Goal: Task Accomplishment & Management: Complete application form

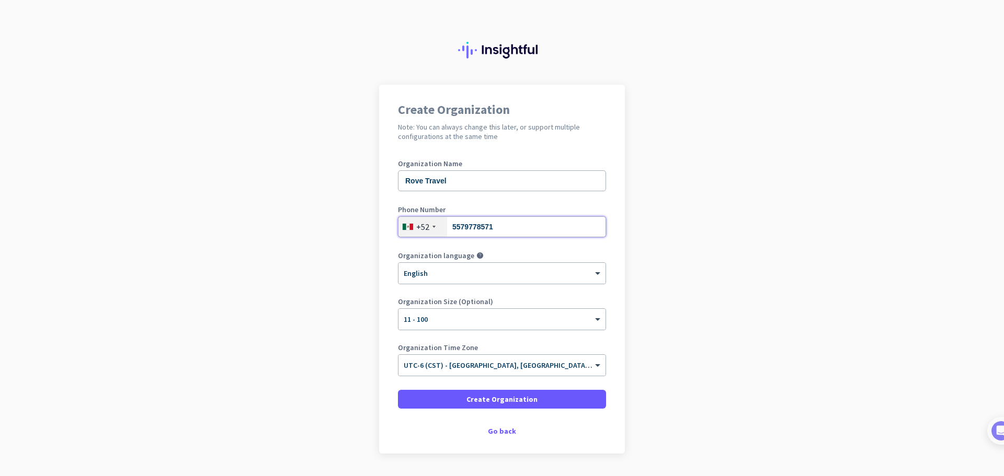
drag, startPoint x: 503, startPoint y: 232, endPoint x: 434, endPoint y: 222, distance: 69.6
click at [434, 222] on div "[PHONE_NUMBER]" at bounding box center [502, 226] width 208 height 21
click at [422, 227] on div "+52" at bounding box center [422, 227] width 13 height 10
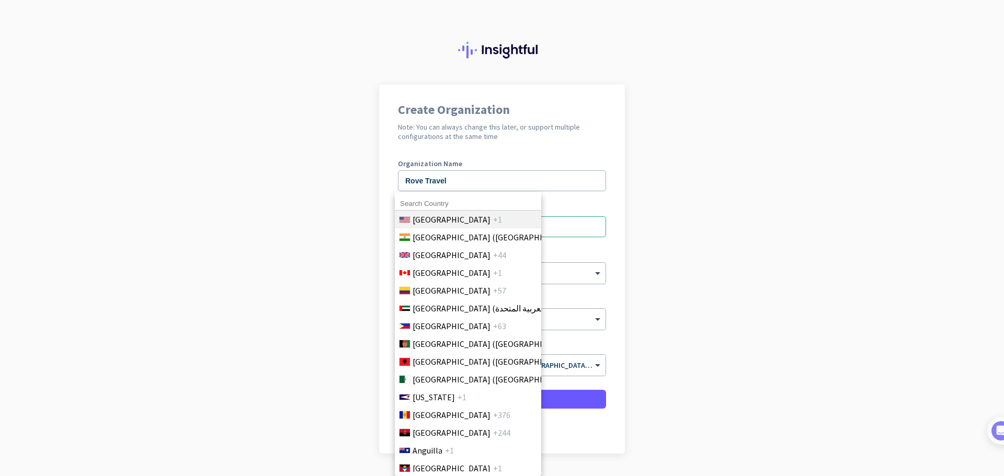
click at [429, 221] on span "[GEOGRAPHIC_DATA]" at bounding box center [451, 219] width 78 height 13
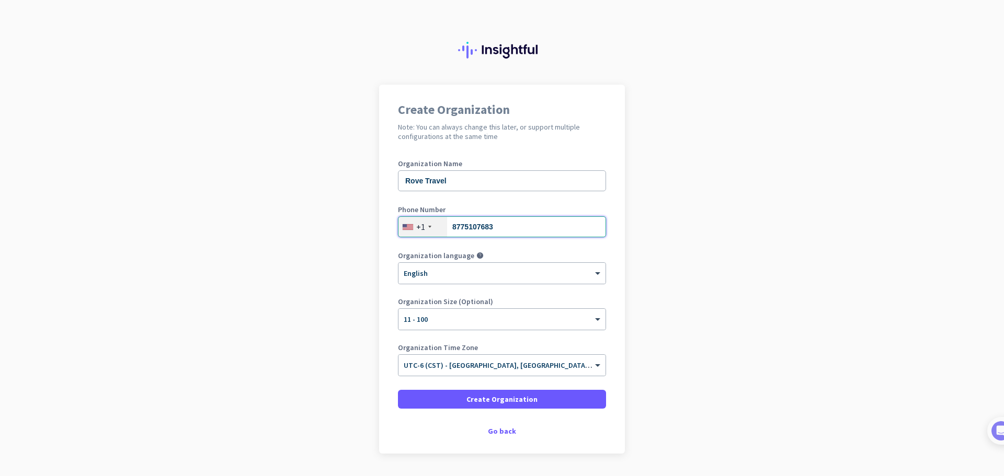
type input "8775107683"
click at [496, 393] on span at bounding box center [502, 399] width 208 height 25
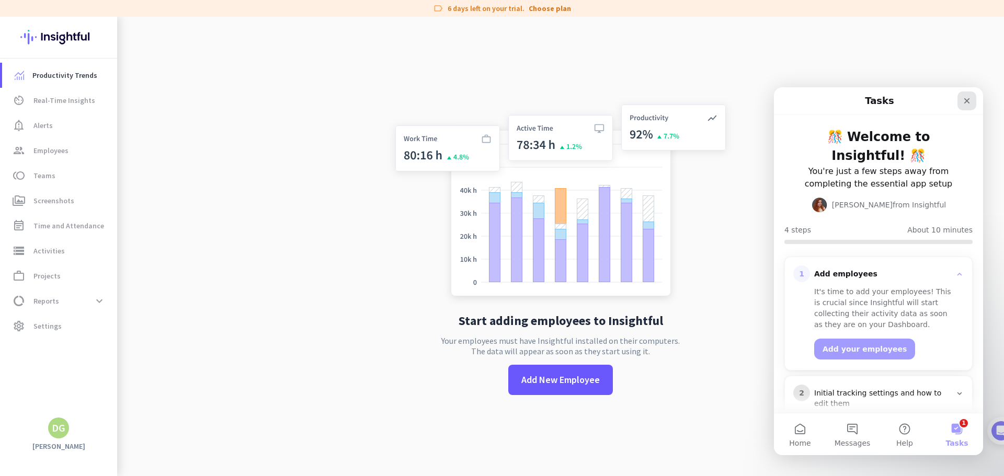
click at [967, 94] on div "Close" at bounding box center [966, 100] width 19 height 19
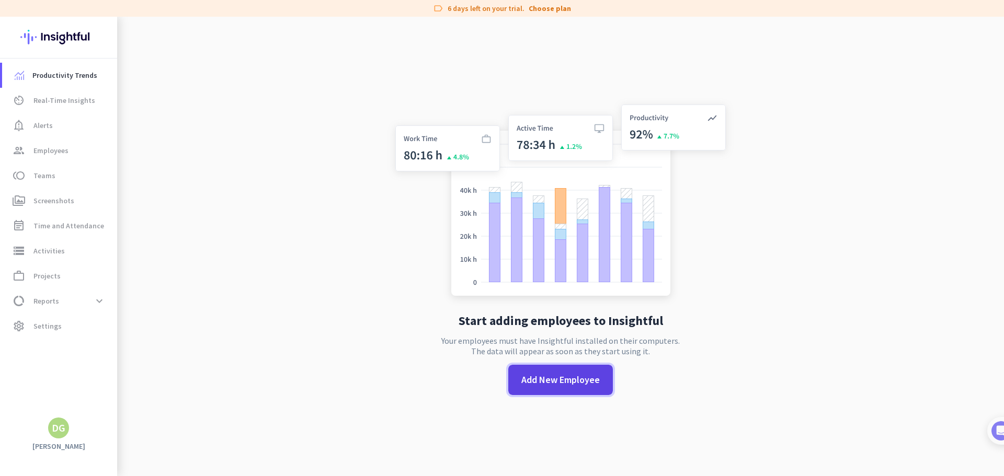
click at [563, 380] on span "Add New Employee" at bounding box center [560, 380] width 78 height 14
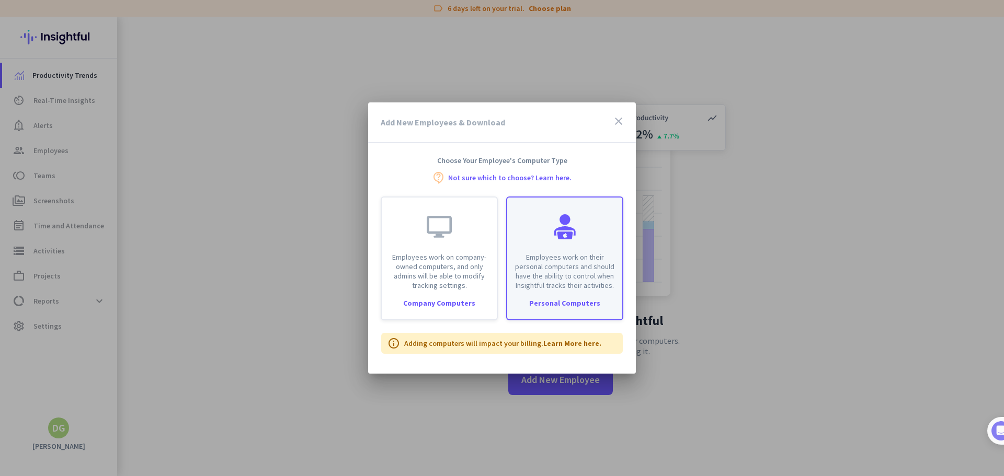
click at [585, 228] on div "Employees work on their personal computers and should have the ability to contr…" at bounding box center [564, 244] width 115 height 93
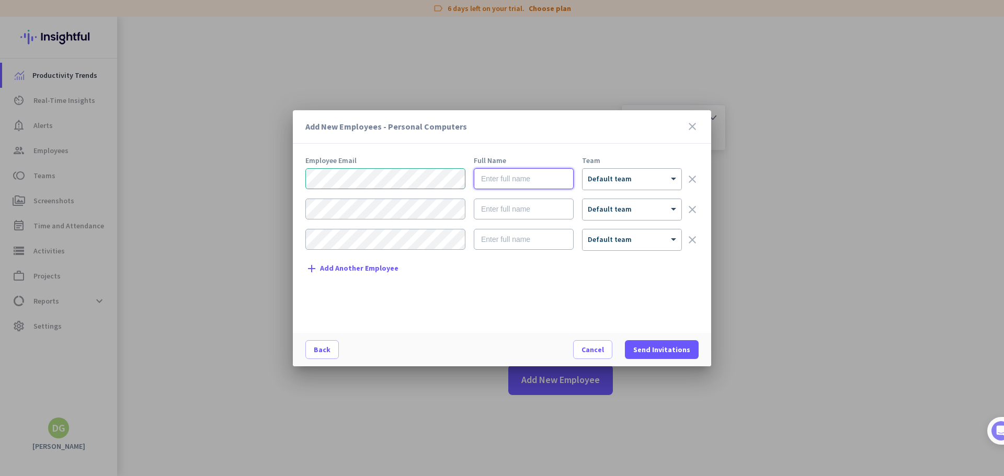
click at [531, 180] on input "text" at bounding box center [524, 178] width 100 height 21
type input "Cams Mayor"
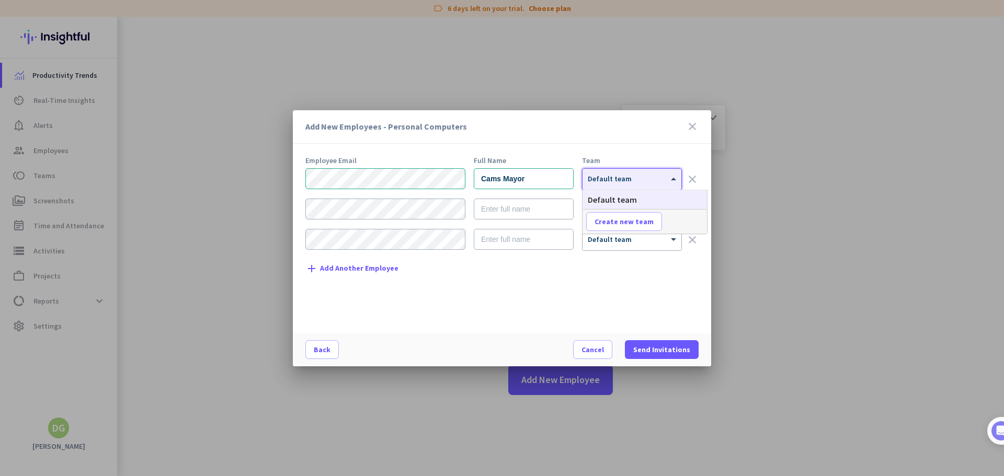
click at [664, 174] on div at bounding box center [631, 175] width 99 height 9
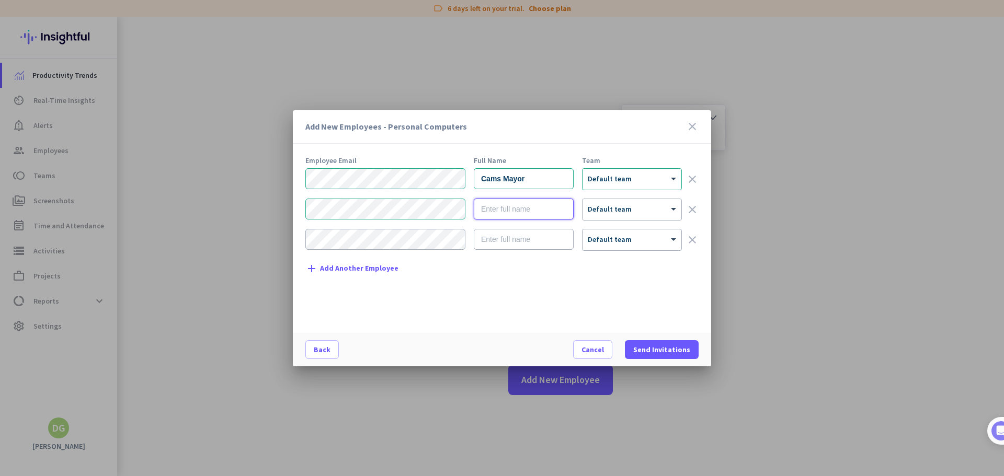
click at [509, 214] on input "text" at bounding box center [524, 209] width 100 height 21
click at [506, 206] on input "text" at bounding box center [524, 209] width 100 height 21
paste input "Stephanie Espinosa"
type input "Stephanie Espinosa"
click at [529, 240] on input "text" at bounding box center [524, 239] width 100 height 21
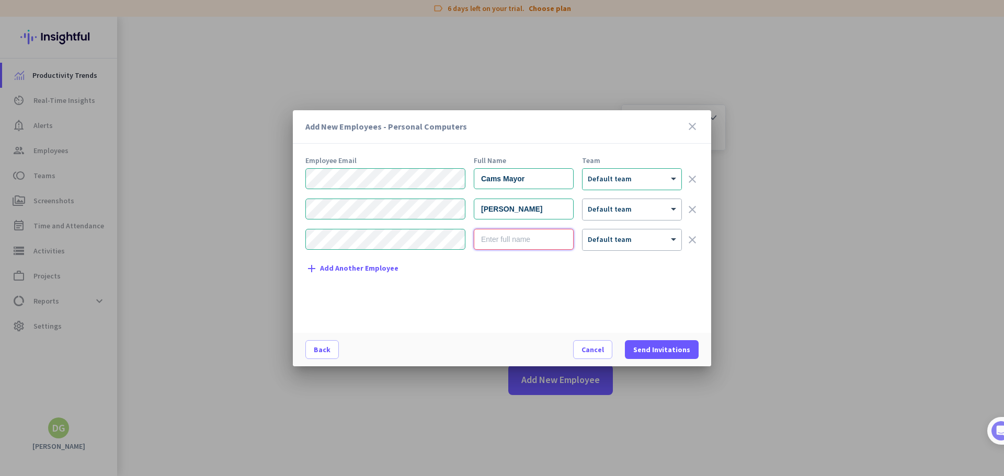
type input "Daniel Gil"
click at [533, 240] on input "Daniel Gil" at bounding box center [524, 239] width 100 height 21
click at [532, 240] on input "Daniel Gil" at bounding box center [524, 239] width 100 height 21
paste input "Joseph John Ramirez"
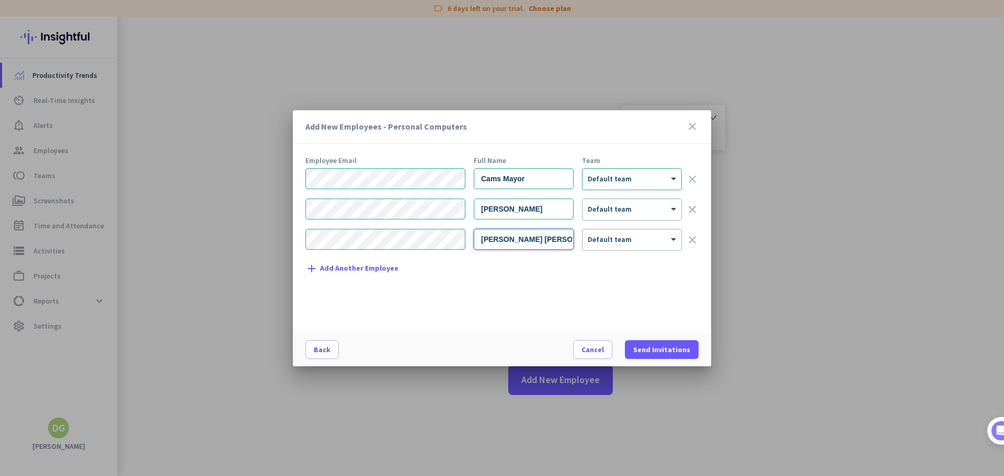
type input "Joseph John Ramirez"
click at [447, 285] on div "Employee Email Full Name Team Cams Mayor × Default team clear Stephanie Espinos…" at bounding box center [505, 240] width 401 height 166
click at [379, 271] on span "Add Another Employee" at bounding box center [359, 268] width 78 height 8
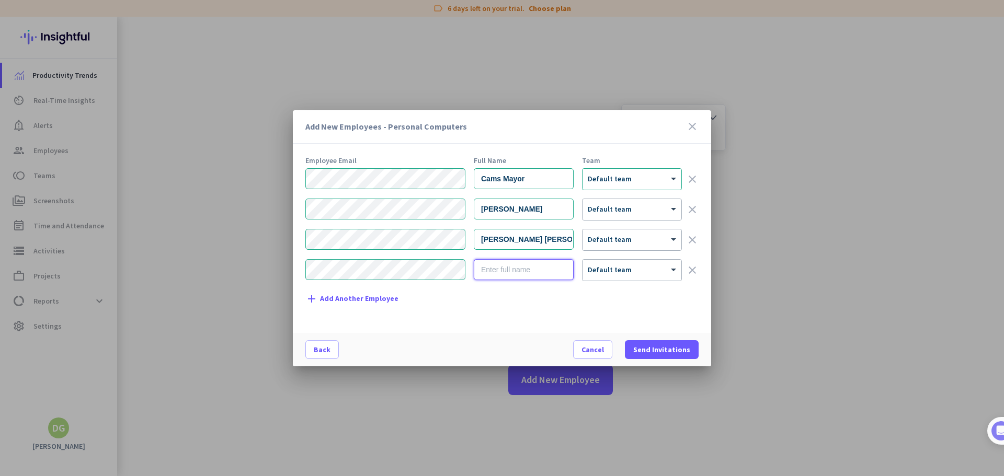
click at [514, 278] on input "text" at bounding box center [524, 269] width 100 height 21
click at [501, 268] on input "text" at bounding box center [524, 269] width 100 height 21
paste input "JR Henares"
type input "JR Henares"
click at [657, 293] on div "Employee Email Full Name Team Cams Mayor × Default team clear Stephanie Espinos…" at bounding box center [505, 240] width 401 height 166
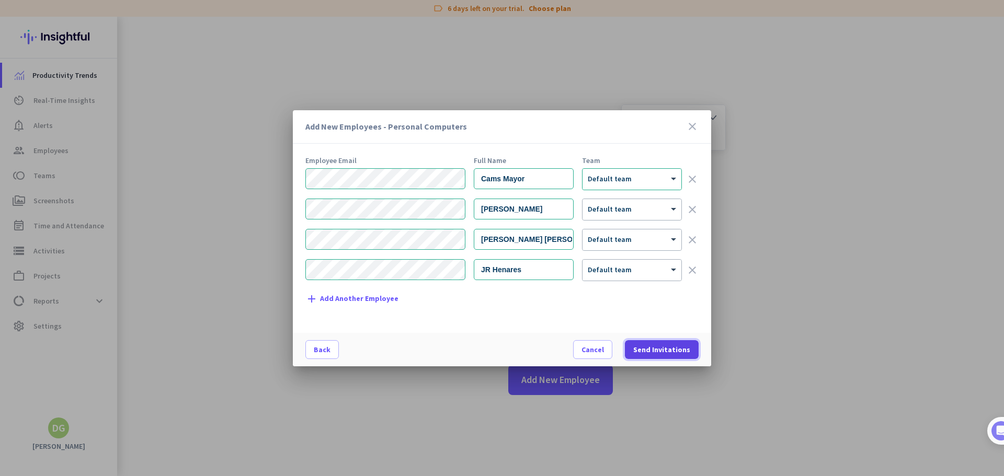
click at [669, 352] on span "Send Invitations" at bounding box center [661, 349] width 57 height 10
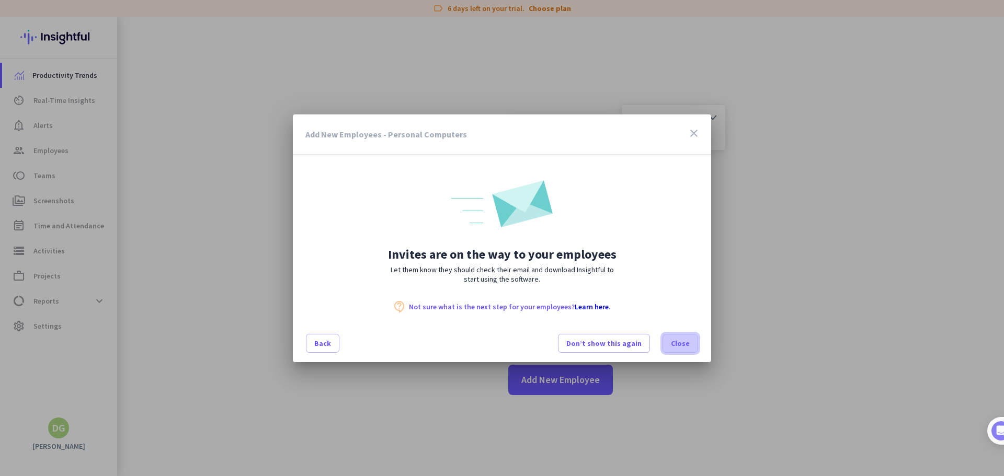
click at [676, 346] on span "Close" at bounding box center [680, 343] width 19 height 10
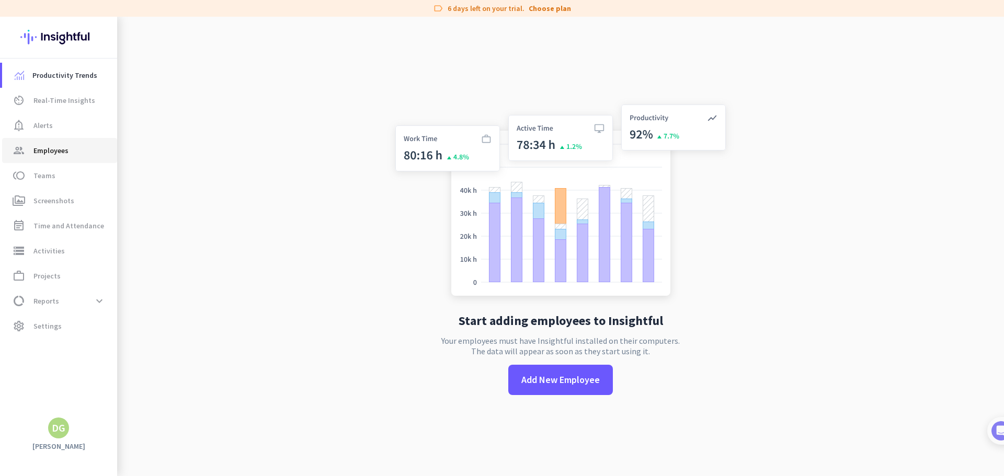
click at [49, 154] on span "Employees" at bounding box center [50, 150] width 35 height 13
